Goal: Check status: Check status

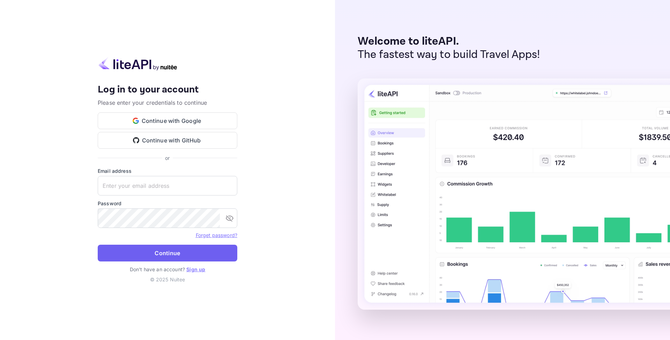
type input "[EMAIL_ADDRESS][DOMAIN_NAME]"
click at [186, 250] on button "Continue" at bounding box center [168, 253] width 140 height 17
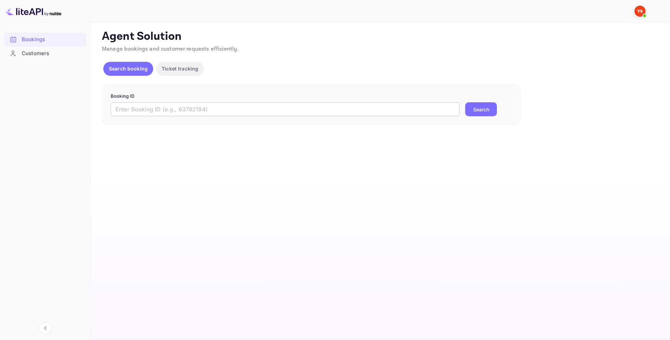
click at [167, 113] on input "text" at bounding box center [285, 109] width 349 height 14
paste input "9949611"
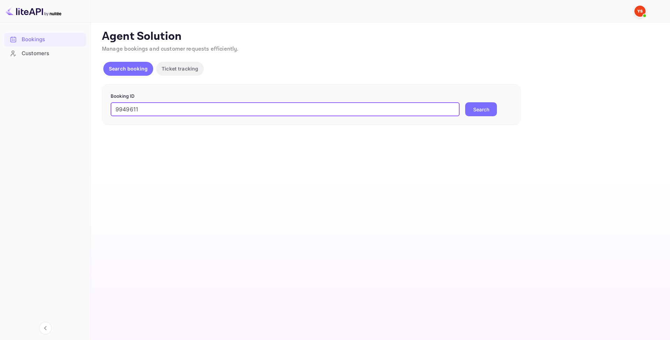
type input "9949611"
click at [479, 107] on button "Search" at bounding box center [481, 109] width 32 height 14
paste input "9949611"
type input "9949611"
click at [483, 117] on div "Booking ID 9949611 ​ Search" at bounding box center [311, 104] width 419 height 41
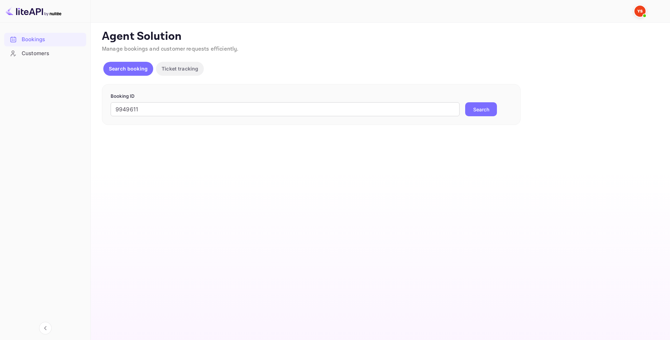
click at [478, 110] on button "Search" at bounding box center [481, 109] width 32 height 14
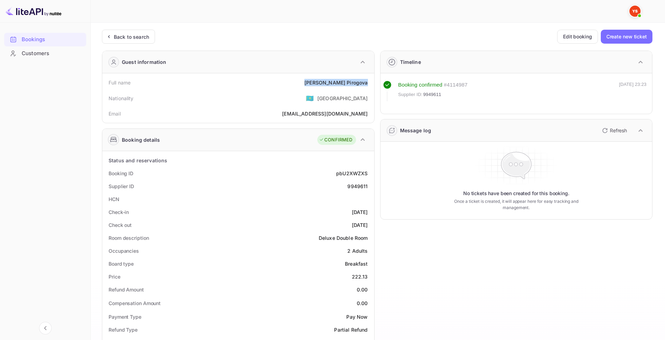
drag, startPoint x: 334, startPoint y: 83, endPoint x: 369, endPoint y: 88, distance: 35.2
click at [372, 85] on div "Full name Nina Pirogova Nationality 🇰🇿 Kazakhstan Email sofi.pirogova@yandex.ru" at bounding box center [238, 98] width 272 height 50
copy div "Nina Pirogova"
click at [316, 84] on div "Full name Nina Pirogova" at bounding box center [238, 82] width 266 height 13
drag, startPoint x: 334, startPoint y: 81, endPoint x: 371, endPoint y: 84, distance: 37.8
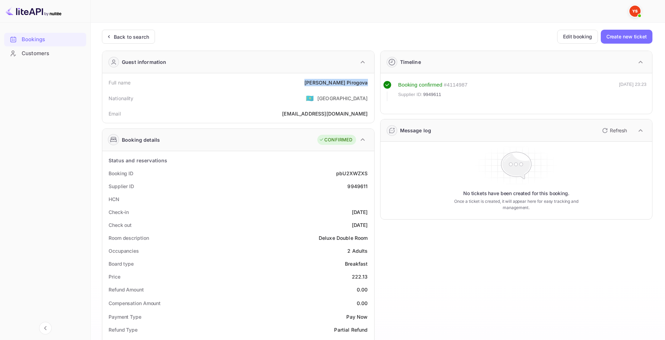
click at [371, 84] on div "Full name Nina Pirogova Nationality 🇰🇿 Kazakhstan Email sofi.pirogova@yandex.ru" at bounding box center [238, 98] width 272 height 50
copy div "Nina Pirogova"
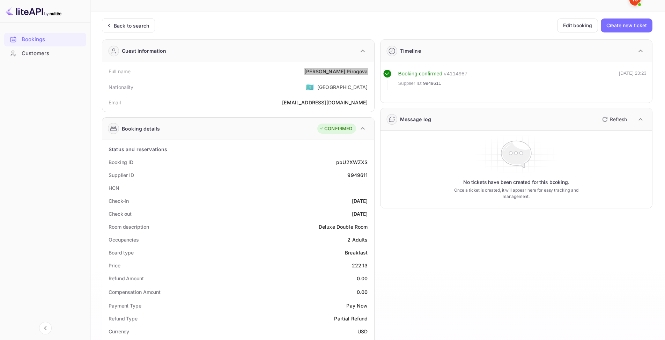
scroll to position [35, 0]
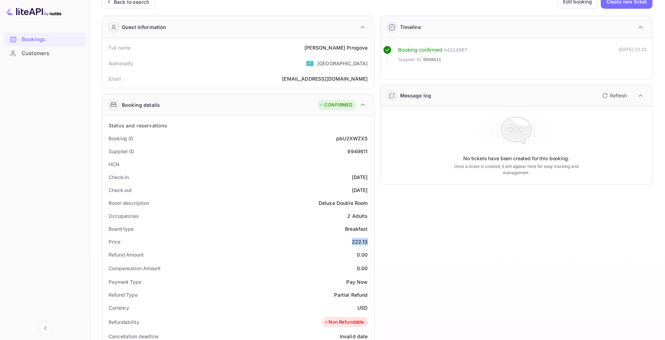
drag, startPoint x: 351, startPoint y: 242, endPoint x: 368, endPoint y: 242, distance: 17.8
click at [368, 242] on div "Price 222.13" at bounding box center [238, 241] width 266 height 13
copy div "222.13"
